Goal: Find specific page/section: Find specific page/section

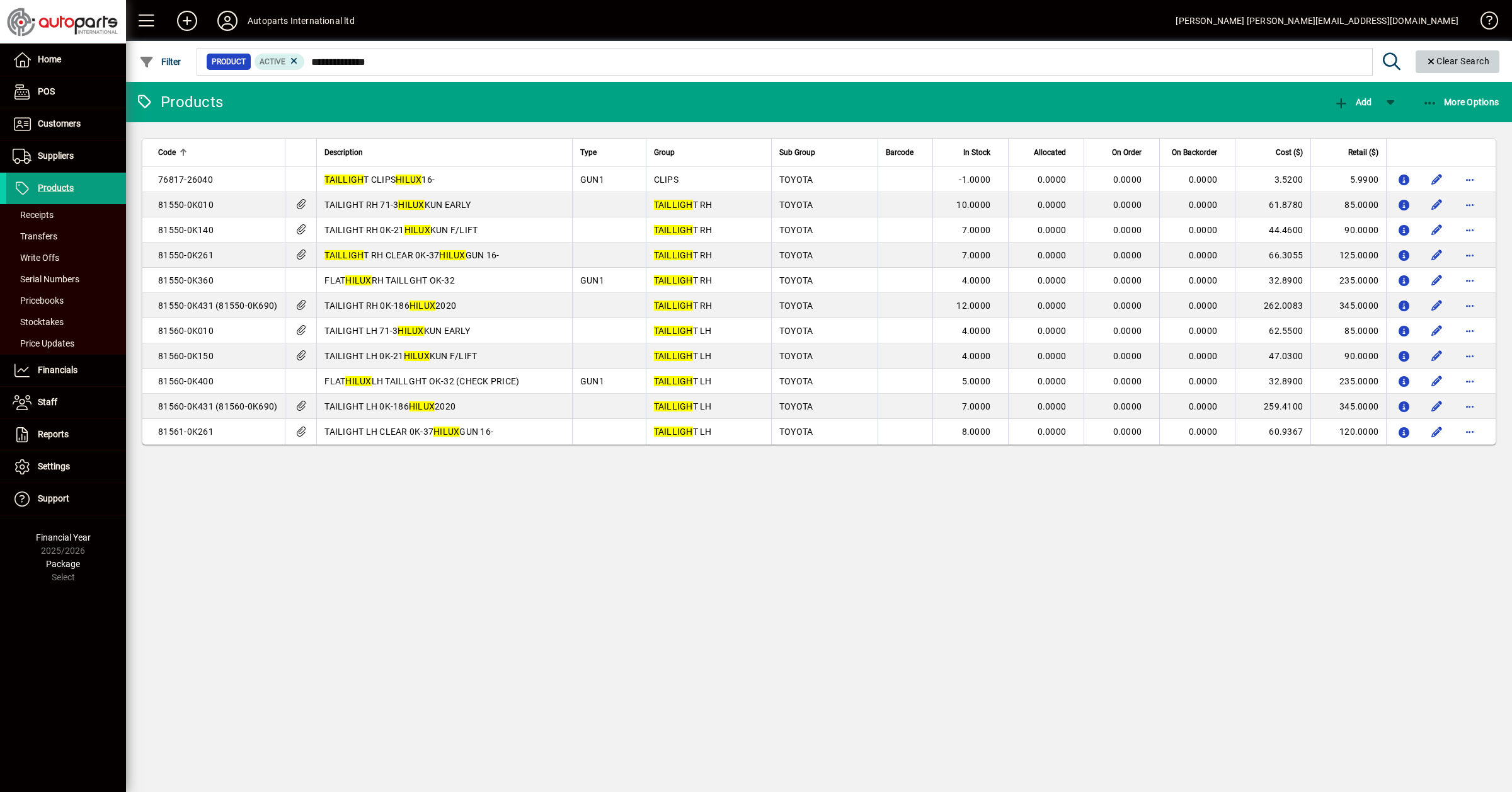
drag, startPoint x: 1478, startPoint y: 59, endPoint x: 1415, endPoint y: 64, distance: 63.2
click at [1474, 59] on span "Clear Search" at bounding box center [1457, 61] width 64 height 10
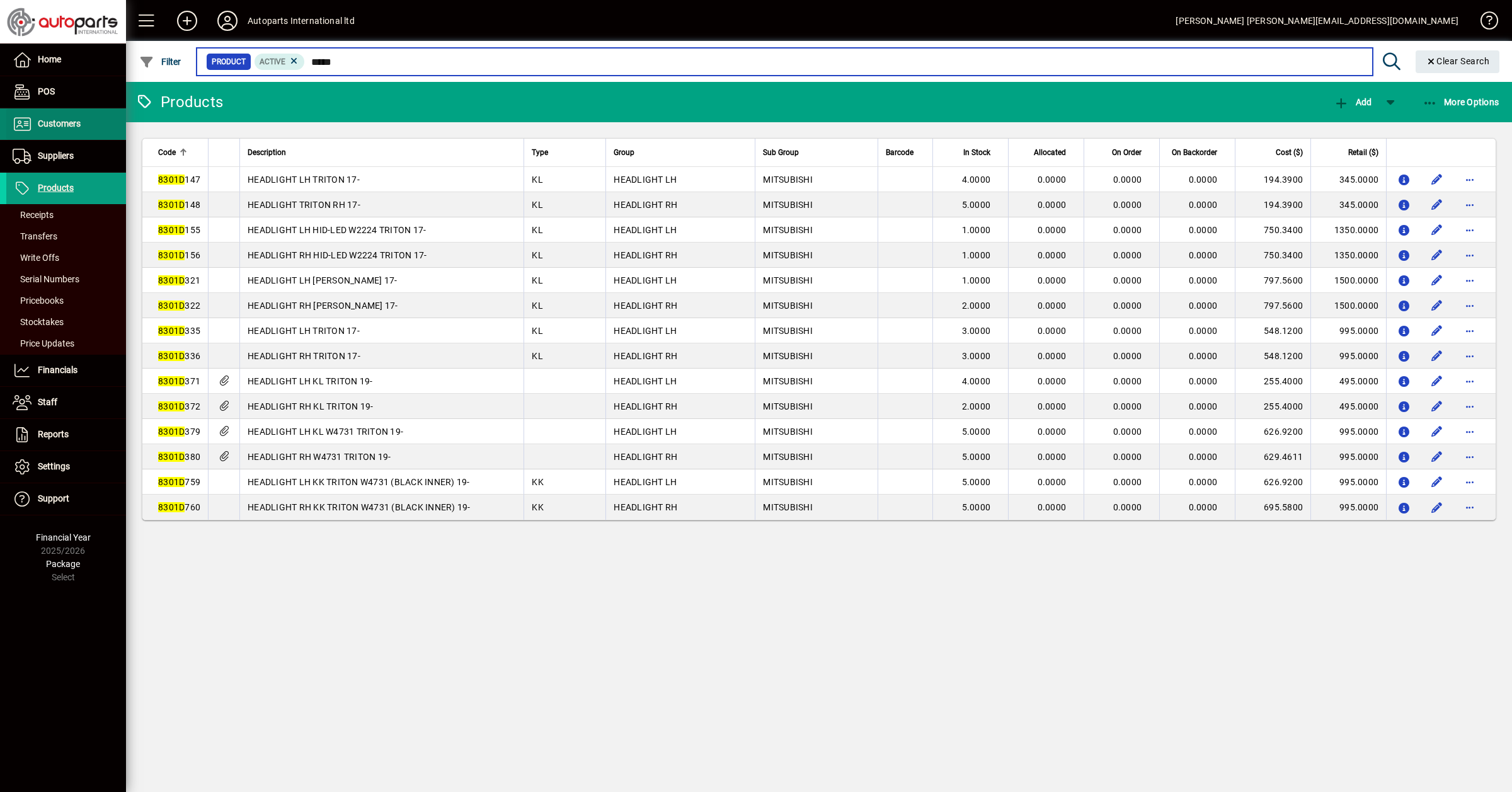
type input "*****"
